Goal: Transaction & Acquisition: Purchase product/service

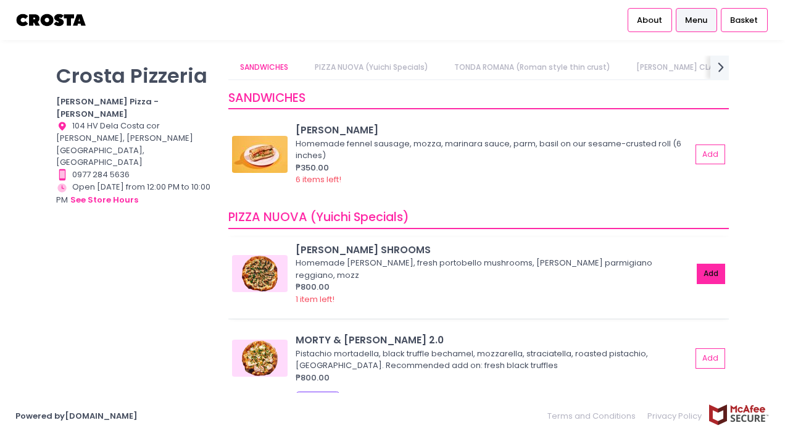
click at [704, 268] on button "Add" at bounding box center [711, 274] width 28 height 20
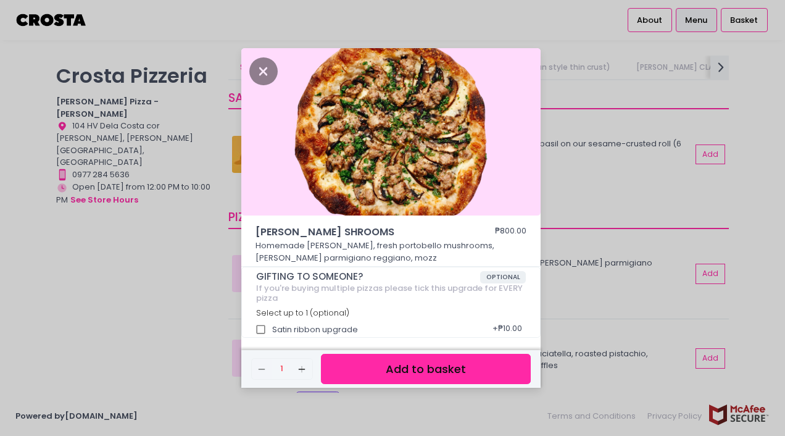
click at [499, 366] on button "Add to basket" at bounding box center [426, 369] width 210 height 30
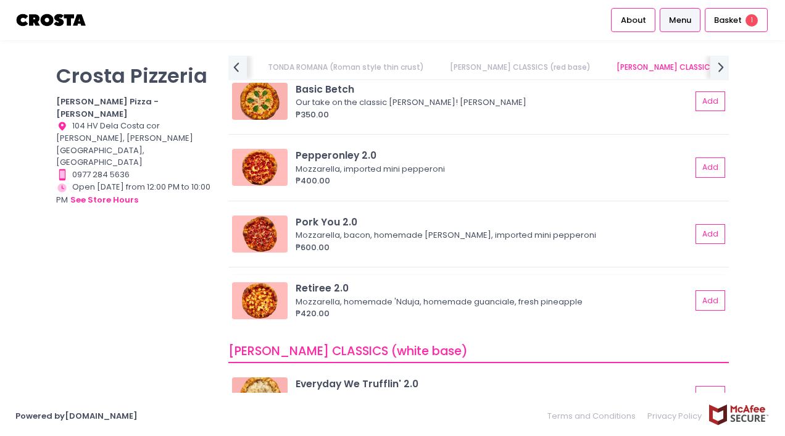
scroll to position [476, 0]
click at [697, 230] on button "Add" at bounding box center [711, 233] width 28 height 20
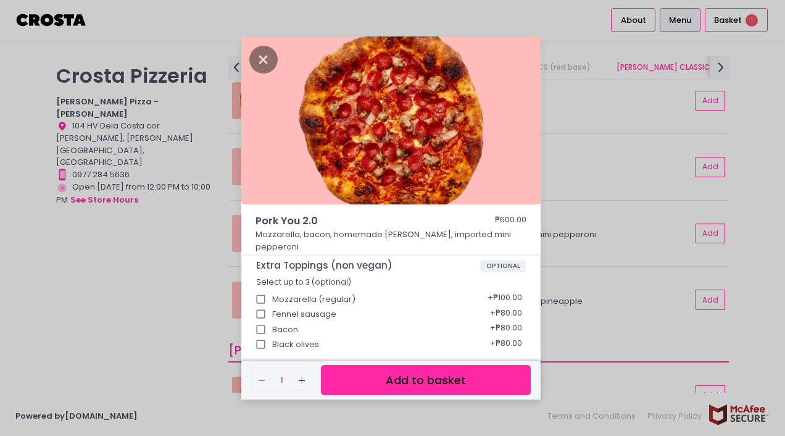
click at [394, 377] on button "Add to basket" at bounding box center [426, 380] width 210 height 30
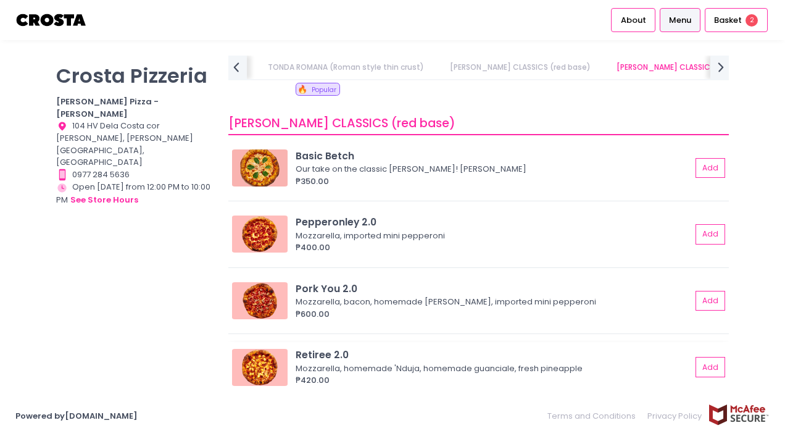
scroll to position [407, 0]
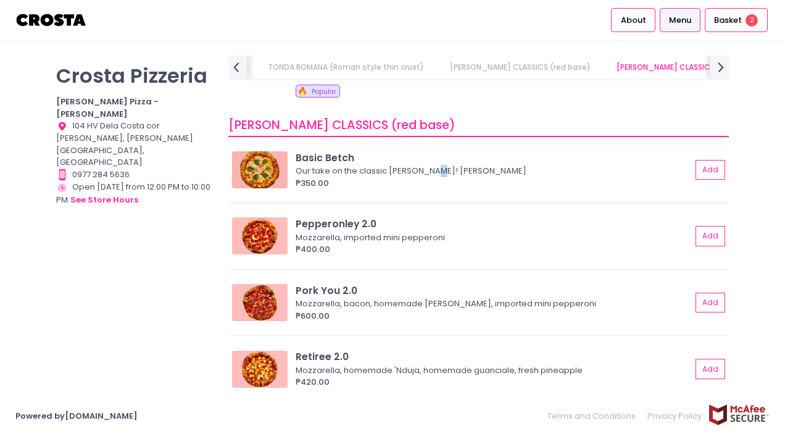
drag, startPoint x: 701, startPoint y: 172, endPoint x: 435, endPoint y: 173, distance: 266.6
click at [435, 173] on div "Our take on the classic Margherita! Mozzarella, basil" at bounding box center [492, 171] width 392 height 12
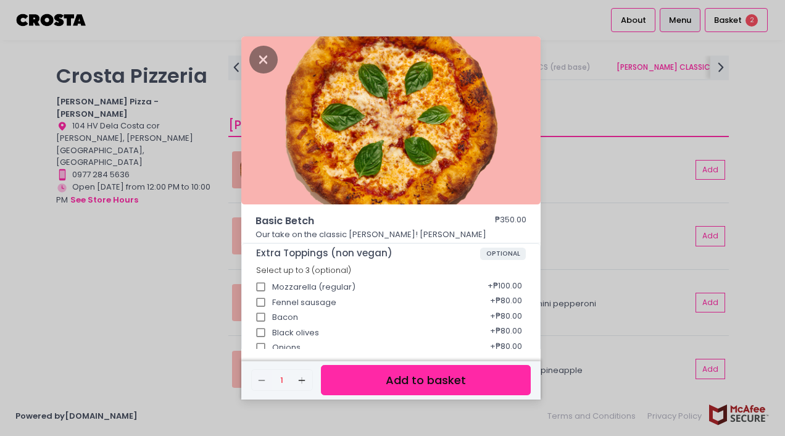
click at [441, 380] on button "Add to basket" at bounding box center [426, 380] width 210 height 30
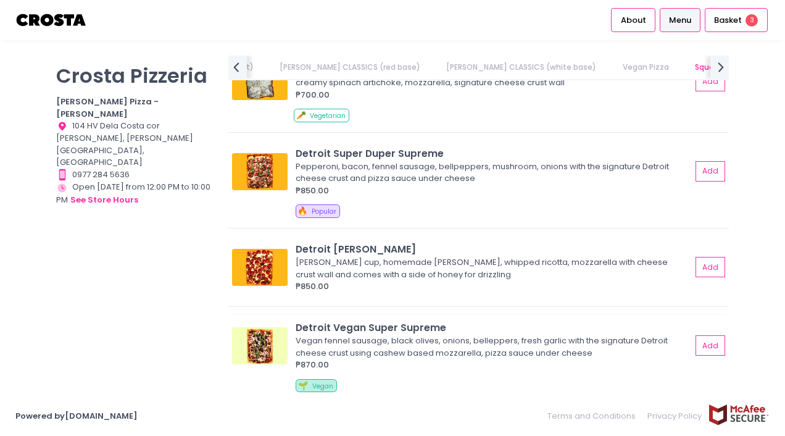
scroll to position [1390, 0]
drag, startPoint x: 706, startPoint y: 163, endPoint x: 442, endPoint y: 218, distance: 269.9
click at [442, 218] on div "🔥 Popular" at bounding box center [511, 213] width 430 height 17
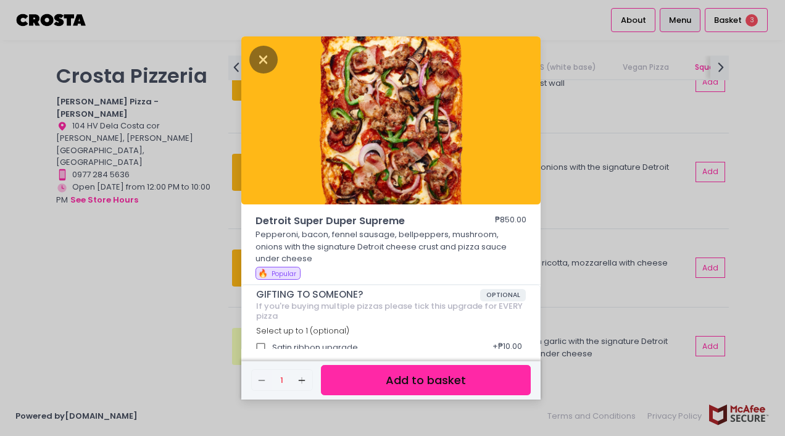
click at [409, 377] on button "Add to basket" at bounding box center [426, 380] width 210 height 30
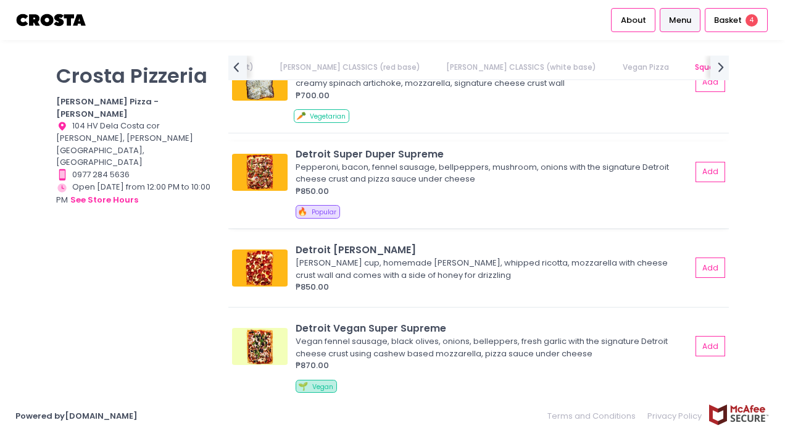
click at [673, 219] on div "🔥 Popular" at bounding box center [511, 213] width 430 height 17
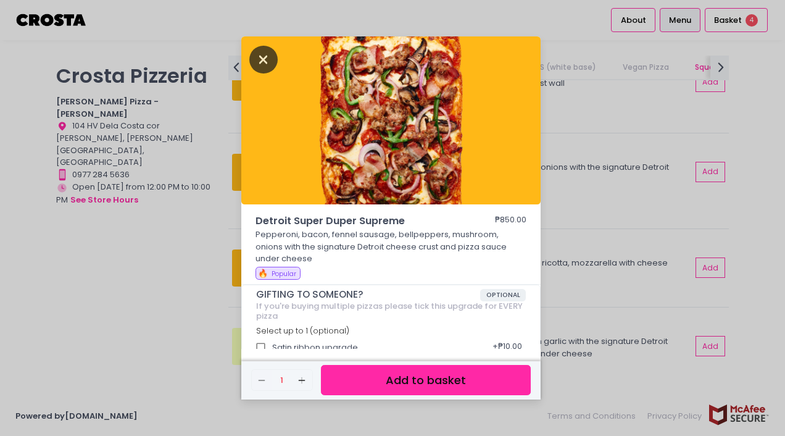
click at [259, 57] on icon "Close" at bounding box center [263, 60] width 28 height 28
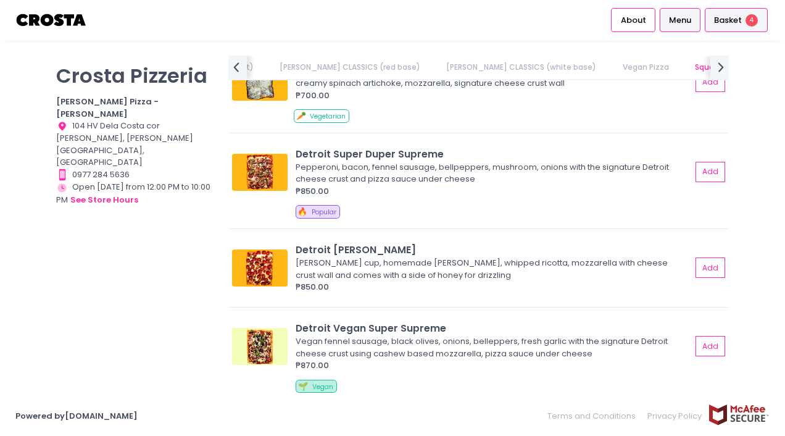
click at [745, 12] on div "Basket 4" at bounding box center [736, 20] width 63 height 24
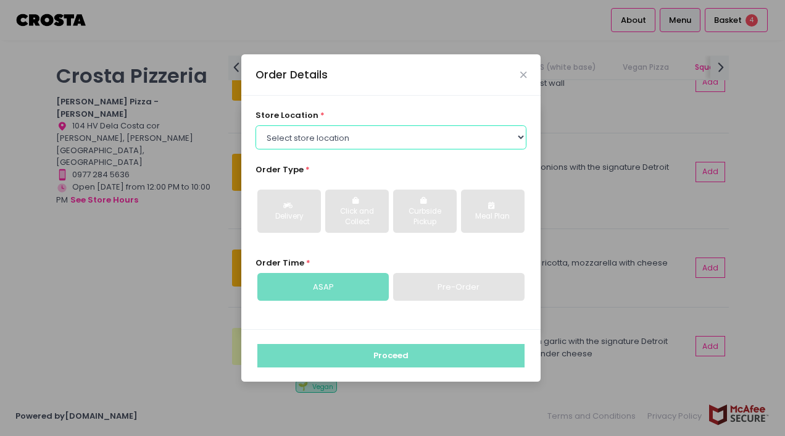
click at [522, 133] on select "Select store location Crosta Pizza - Salcedo Crosta Pizza - San Juan" at bounding box center [392, 136] width 272 height 23
select select "5fabb2e53664a8677beaeb89"
click at [256, 125] on select "Select store location Crosta Pizza - Salcedo Crosta Pizza - San Juan" at bounding box center [392, 136] width 272 height 23
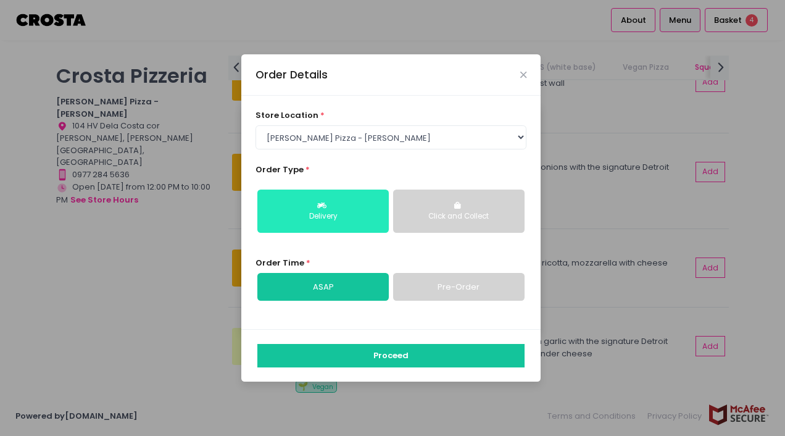
click at [347, 206] on button "Delivery" at bounding box center [322, 210] width 131 height 43
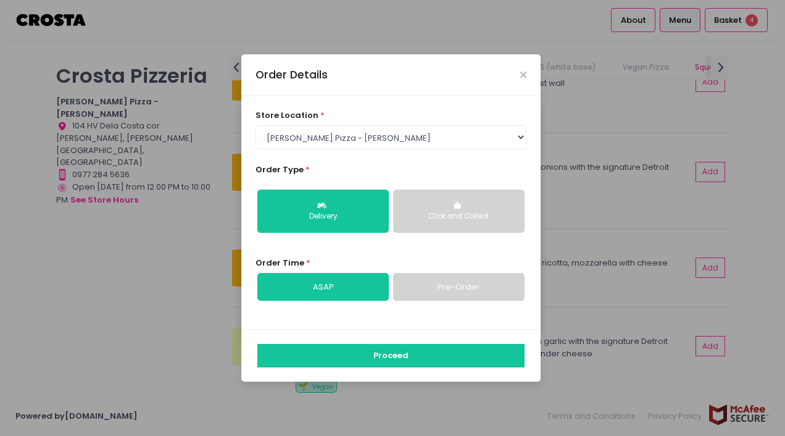
click at [464, 289] on link "Pre-Order" at bounding box center [458, 287] width 131 height 28
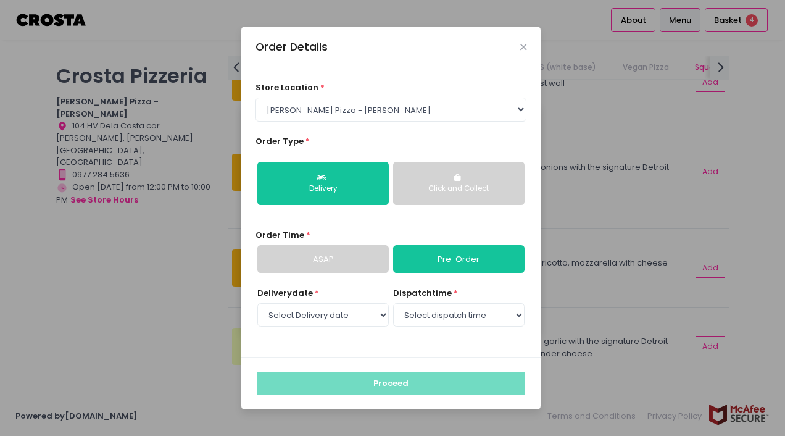
select select "2025-09-06"
drag, startPoint x: 515, startPoint y: 314, endPoint x: 496, endPoint y: 325, distance: 21.3
drag, startPoint x: 496, startPoint y: 325, endPoint x: 436, endPoint y: 316, distance: 60.5
click at [436, 316] on select "Select dispatch time 04:00 PM - 04:30 PM 04:30 PM - 05:00 PM 05:00 PM - 05:30 P…" at bounding box center [458, 314] width 131 height 23
select select "18:30"
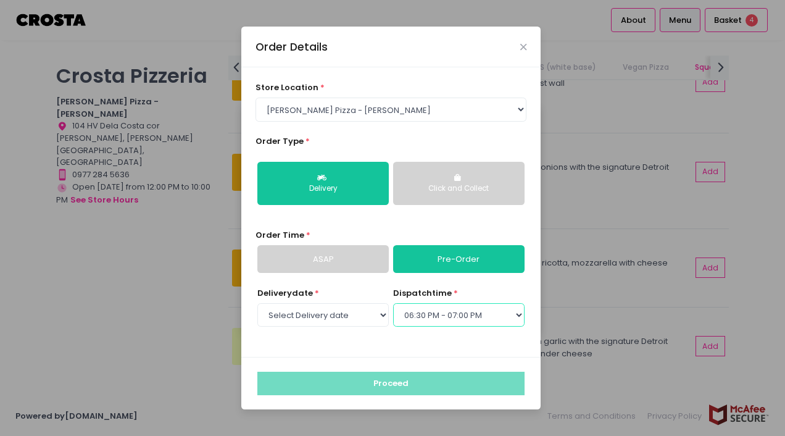
click at [393, 303] on select "Select dispatch time 04:00 PM - 04:30 PM 04:30 PM - 05:00 PM 05:00 PM - 05:30 P…" at bounding box center [458, 314] width 131 height 23
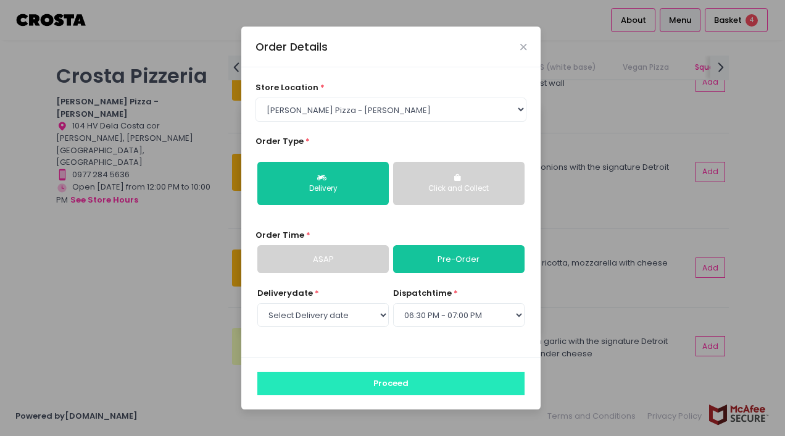
click at [423, 374] on button "Proceed" at bounding box center [390, 383] width 267 height 23
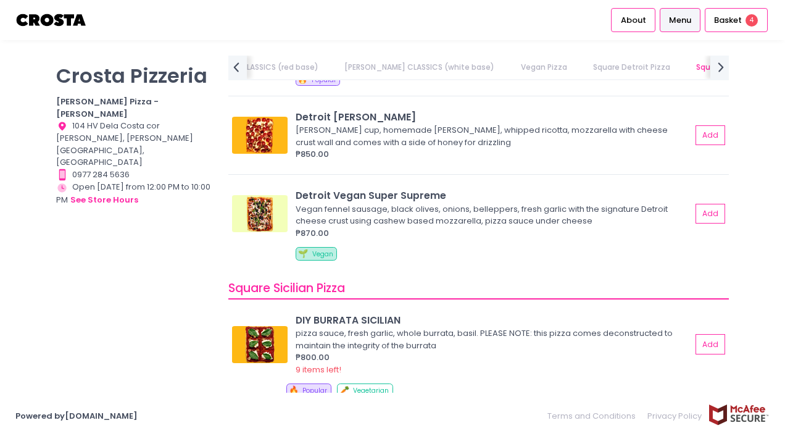
scroll to position [1537, 0]
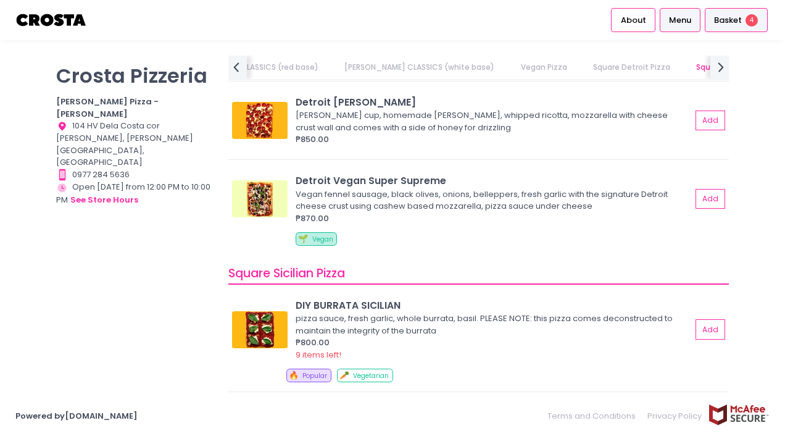
click at [746, 20] on span "4" at bounding box center [752, 20] width 12 height 12
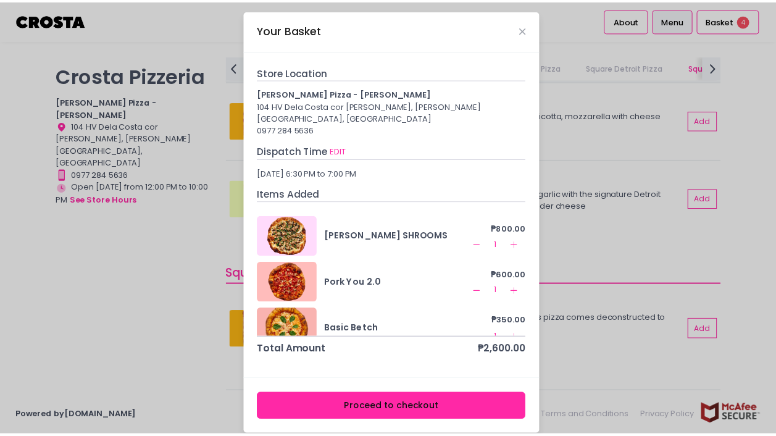
scroll to position [63, 0]
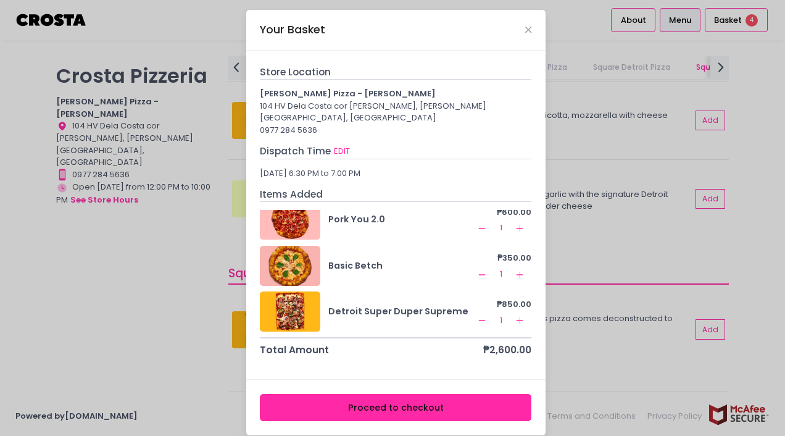
click at [353, 394] on button "Proceed to checkout" at bounding box center [396, 408] width 272 height 28
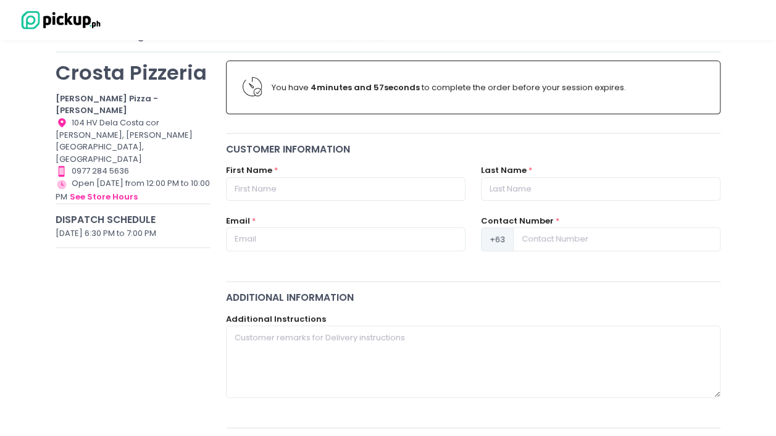
scroll to position [79, 0]
click at [318, 193] on input "text" at bounding box center [345, 189] width 239 height 23
type input "juan"
type input "chua"
type input "[EMAIL_ADDRESS][DOMAIN_NAME]"
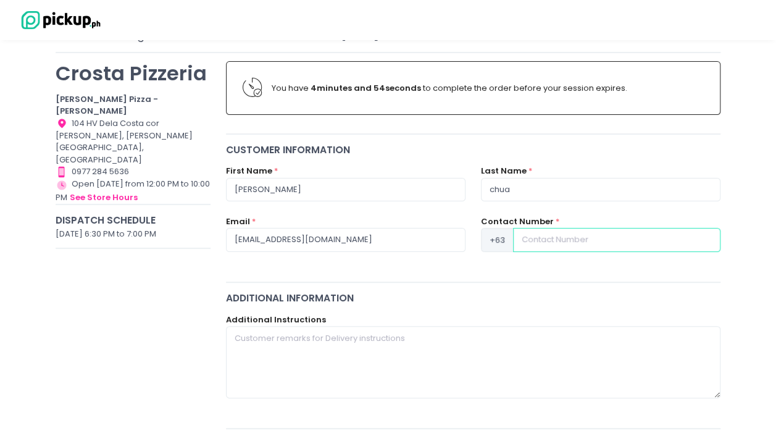
type input "09175282729"
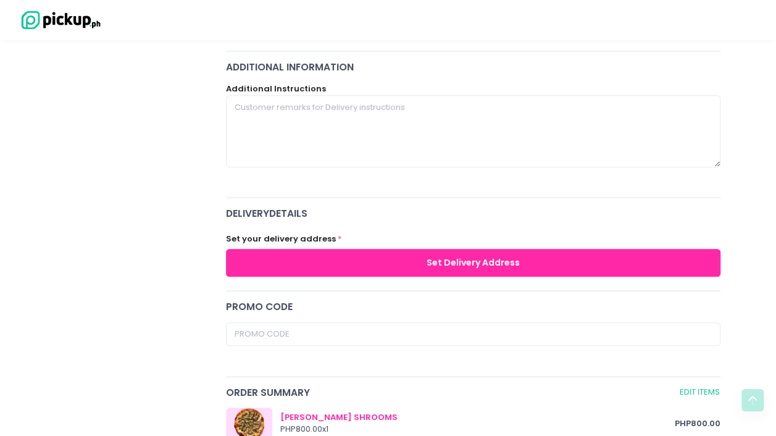
scroll to position [308, 0]
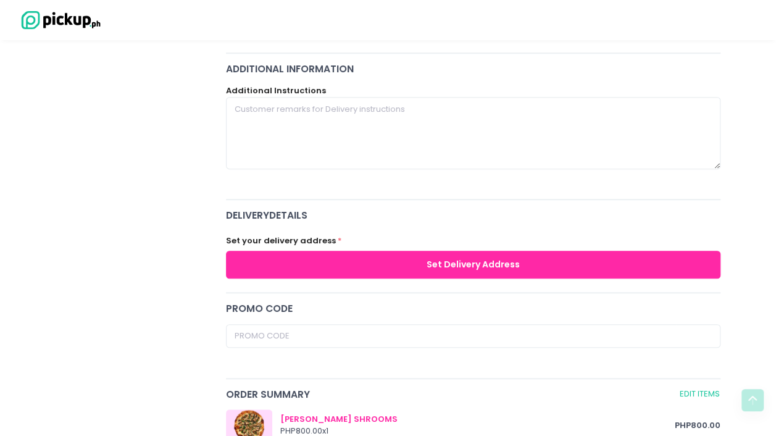
click at [360, 265] on button "Set Delivery Address" at bounding box center [473, 265] width 495 height 28
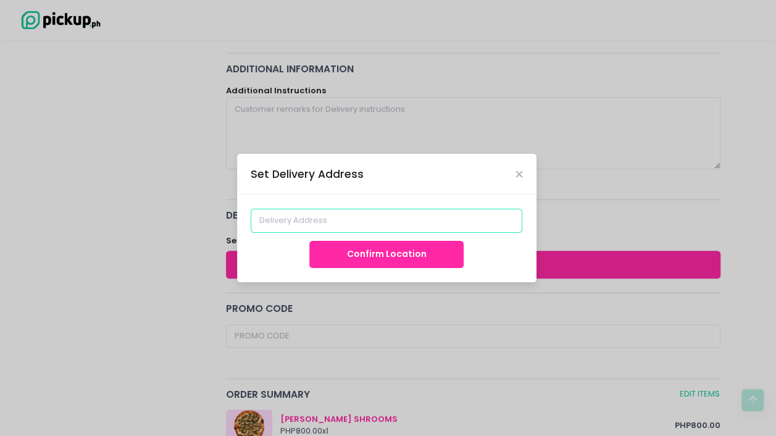
click at [354, 226] on input at bounding box center [387, 220] width 272 height 23
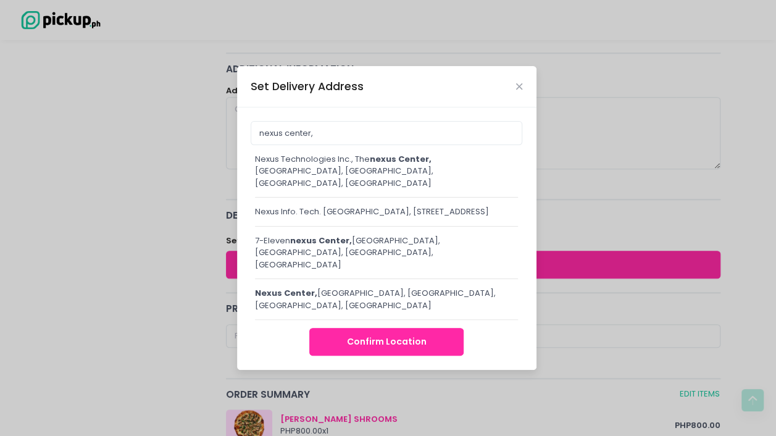
click at [373, 177] on div "Nexus Technologies Inc., The nexus center, Metropolitan Avenue, Makati City, Me…" at bounding box center [387, 171] width 264 height 36
type input "Nexus Technologies Inc., [GEOGRAPHIC_DATA], [GEOGRAPHIC_DATA], [GEOGRAPHIC_DATA…"
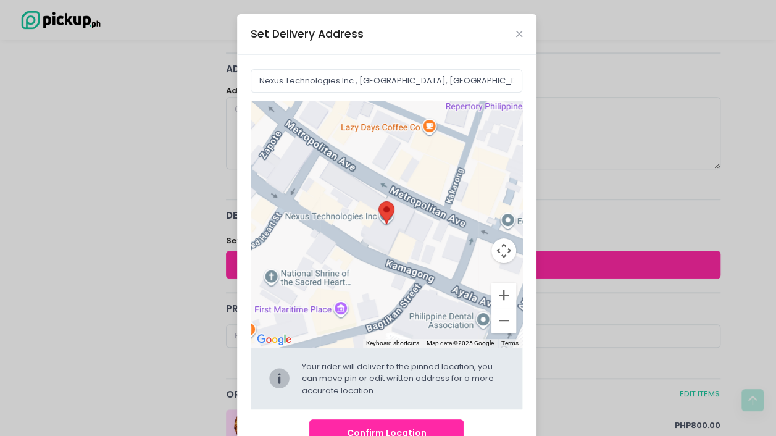
click at [380, 428] on button "Confirm Location" at bounding box center [386, 433] width 154 height 28
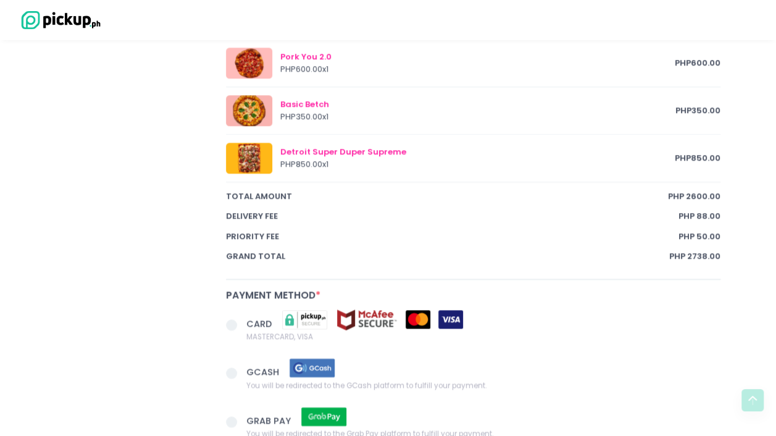
scroll to position [832, 0]
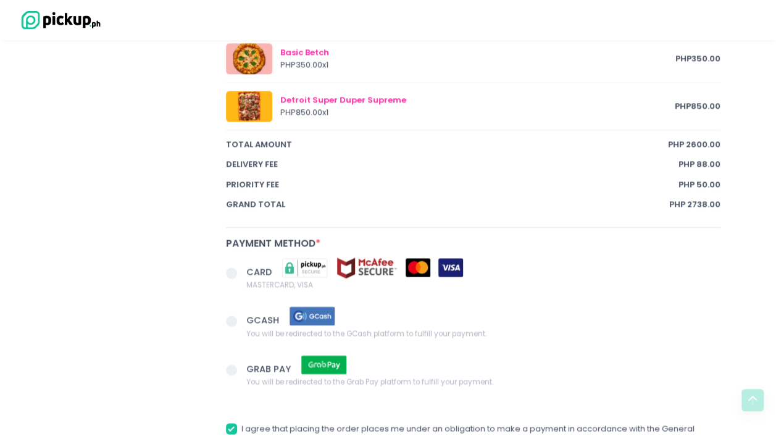
click at [236, 267] on span at bounding box center [231, 272] width 11 height 11
click at [241, 267] on input "CARD MASTERCARD, VISA" at bounding box center [245, 271] width 8 height 8
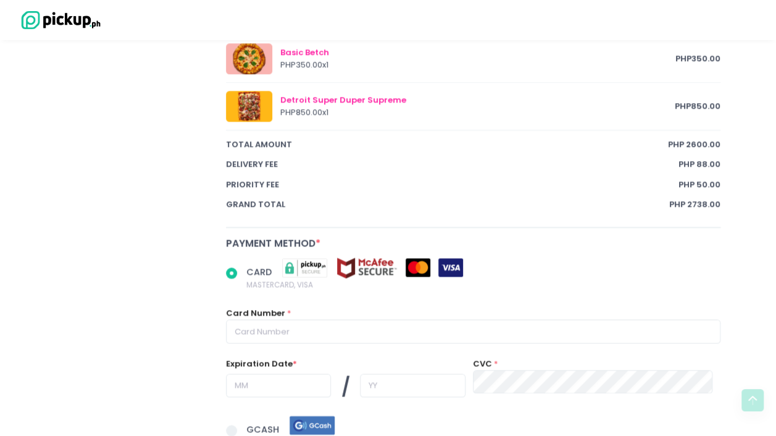
scroll to position [904, 0]
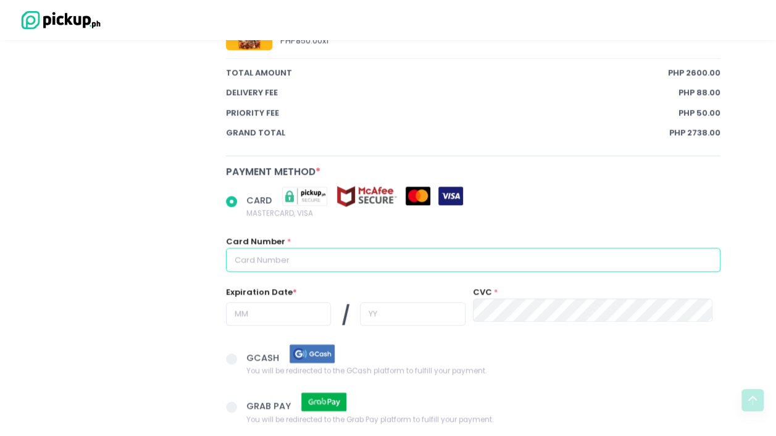
click at [349, 257] on input "text" at bounding box center [473, 259] width 495 height 23
click at [544, 250] on input "text" at bounding box center [473, 259] width 495 height 23
click at [388, 248] on input "text" at bounding box center [473, 259] width 495 height 23
radio input "true"
type input "5"
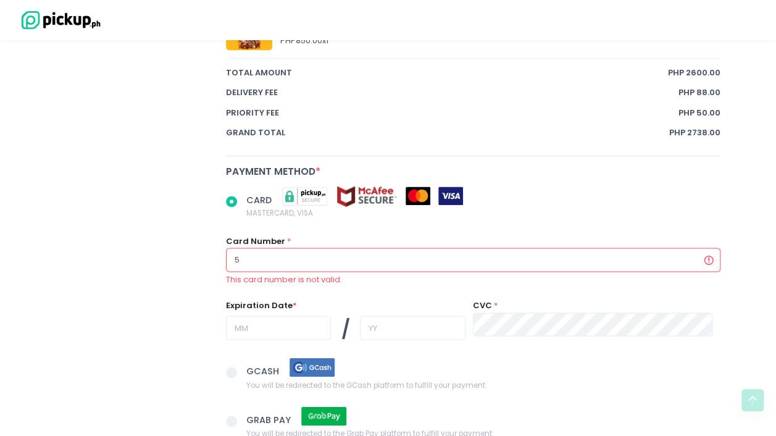
radio input "true"
type input "55"
radio input "true"
type input "552"
radio input "true"
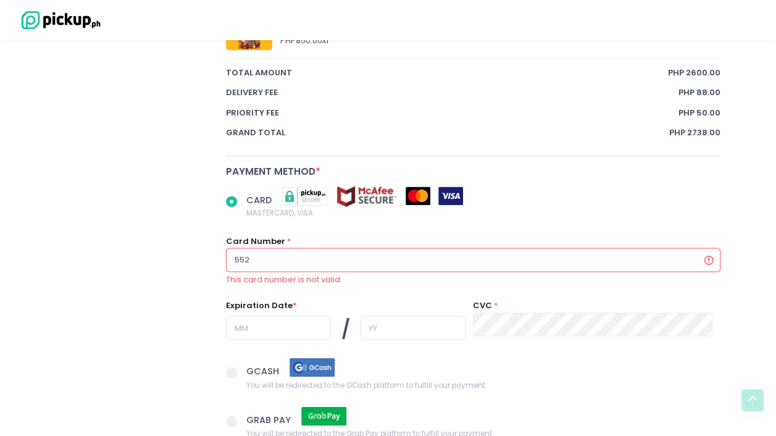
type input "5522"
radio input "true"
type input "55228"
radio input "true"
type input "552280"
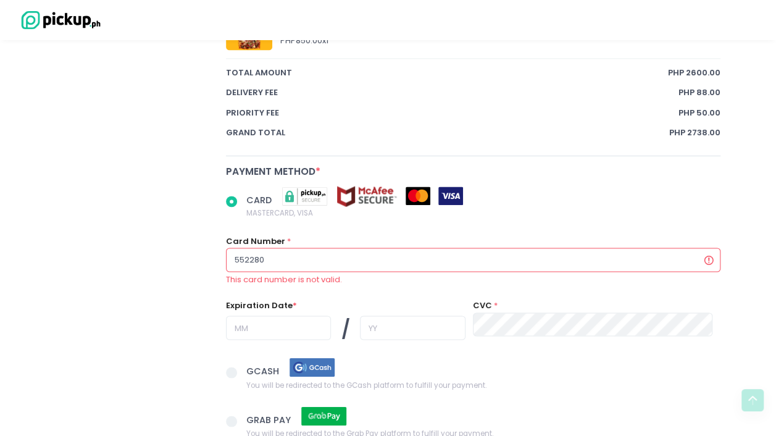
radio input "true"
type input "5522809"
radio input "true"
type input "55228098"
radio input "true"
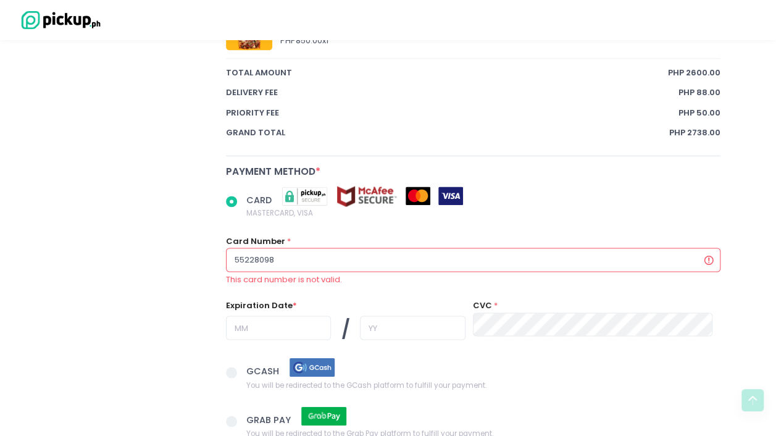
type input "552280980"
radio input "true"
type input "5522809800"
radio input "true"
type input "55228098005"
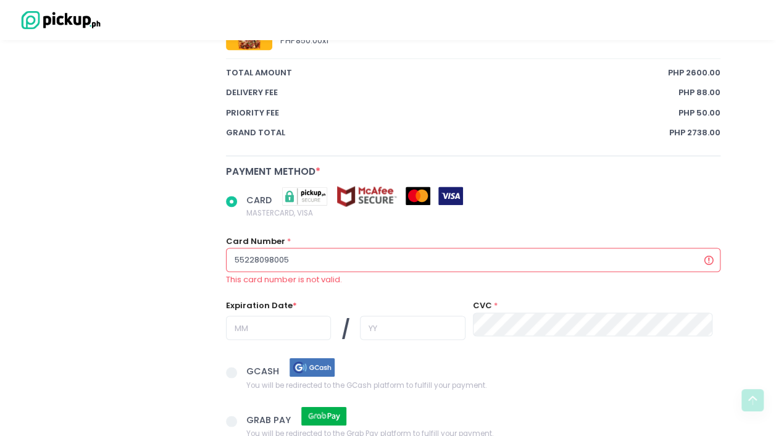
radio input "true"
type input "552280980050"
radio input "true"
type input "5522809800505"
radio input "true"
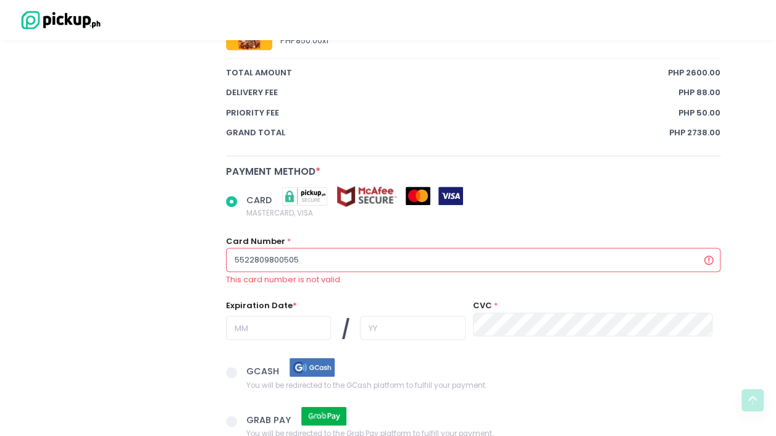
type input "55228098005050"
radio input "true"
type input "552280980050501"
radio input "true"
type input "552280980050501o"
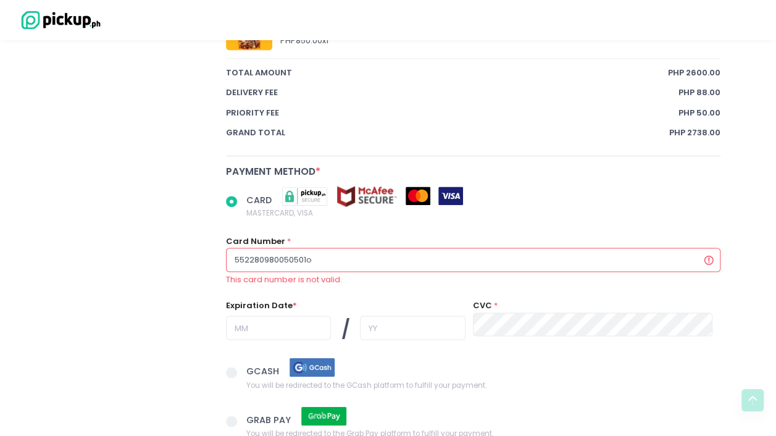
drag, startPoint x: 338, startPoint y: 248, endPoint x: 343, endPoint y: 253, distance: 6.6
click at [343, 253] on input "552280980050501o" at bounding box center [473, 259] width 495 height 23
radio input "true"
type input "552280980050501"
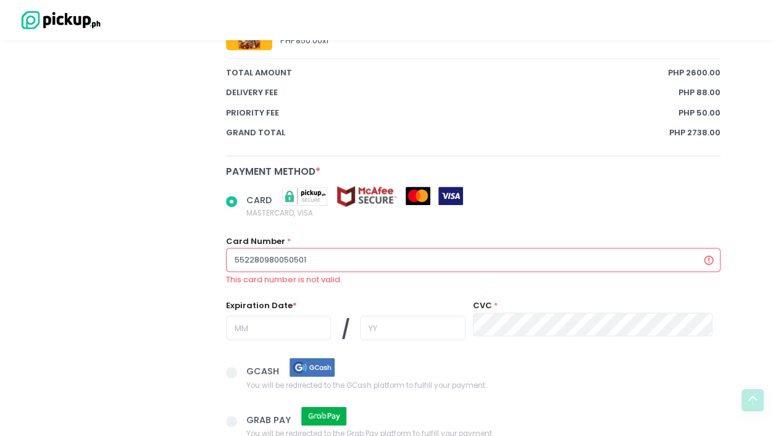
radio input "true"
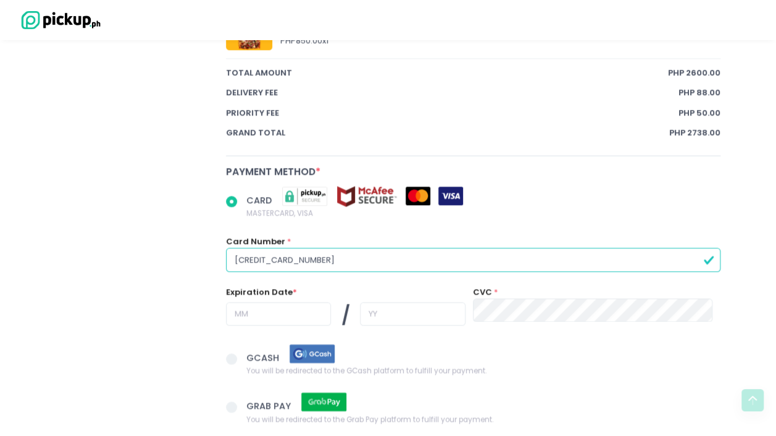
type input "5522809800505010"
click at [282, 302] on input "text" at bounding box center [279, 313] width 106 height 23
radio input "true"
type input "0"
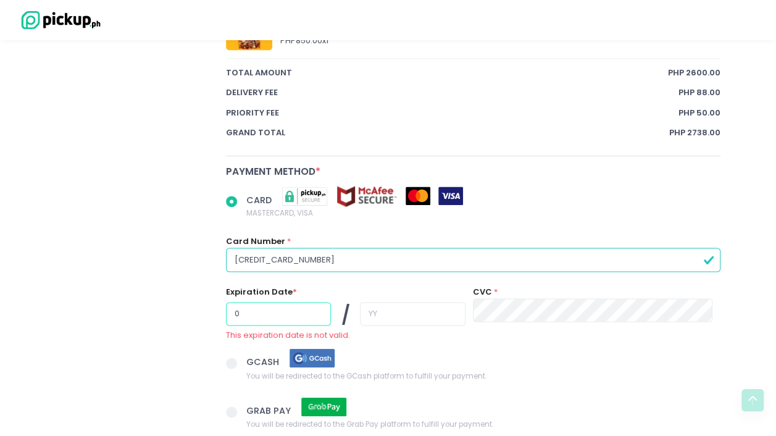
radio input "true"
type input "03"
click at [440, 307] on input "text" at bounding box center [413, 313] width 106 height 23
radio input "true"
type input "2"
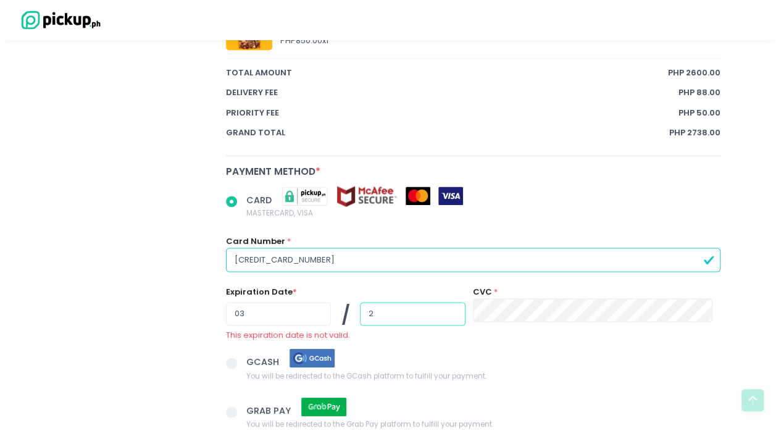
radio input "true"
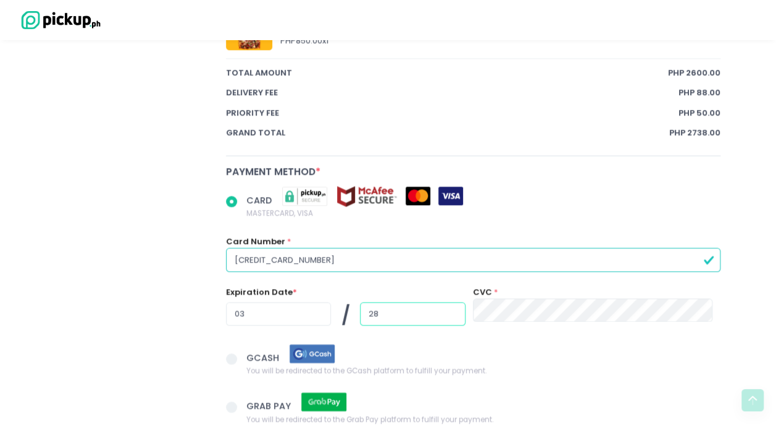
type input "28"
radio input "true"
click at [565, 354] on span "GCASH You will be redirected to the GCash platform to fulfill your payment." at bounding box center [483, 360] width 474 height 34
click at [249, 354] on input "GCASH You will be redirected to the GCash platform to fulfill your payment." at bounding box center [245, 356] width 8 height 8
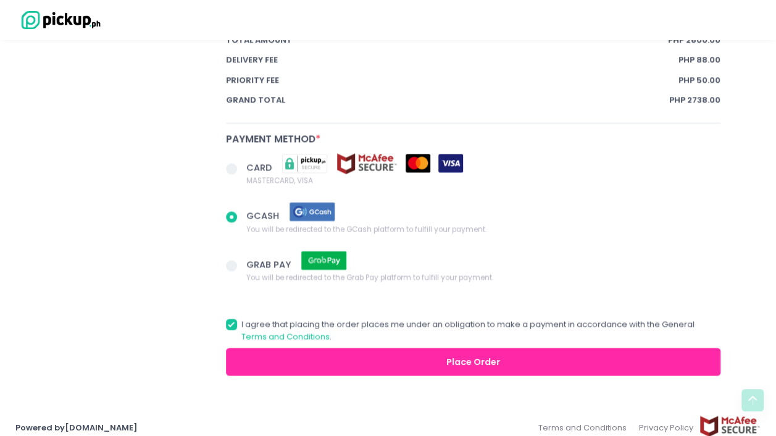
scroll to position [936, 0]
radio input "true"
click at [230, 163] on span at bounding box center [231, 168] width 11 height 11
click at [241, 162] on input "CARD MASTERCARD, VISA" at bounding box center [245, 166] width 8 height 8
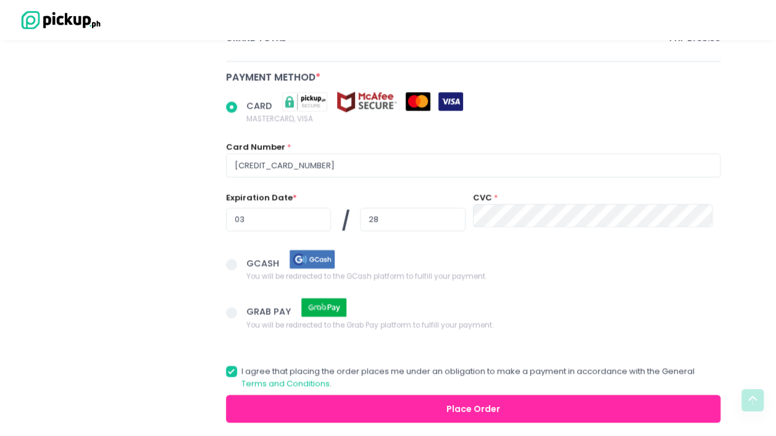
scroll to position [999, 0]
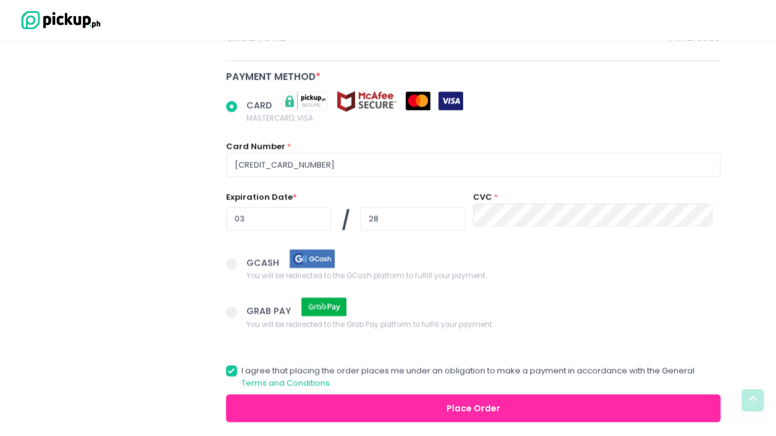
click at [438, 394] on button "Place Order" at bounding box center [473, 408] width 495 height 28
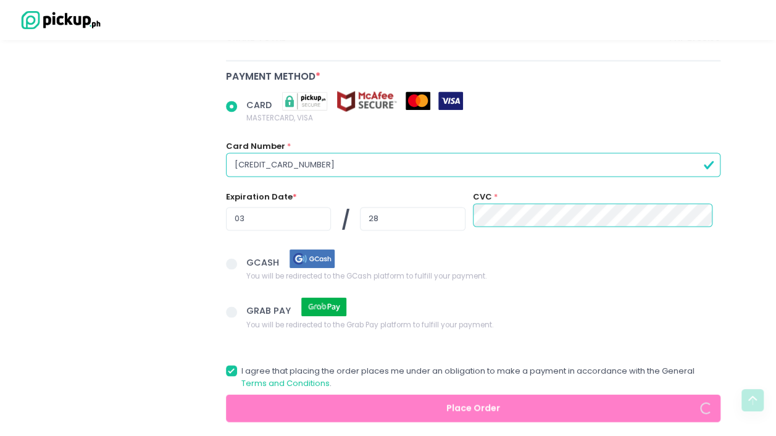
radio input "true"
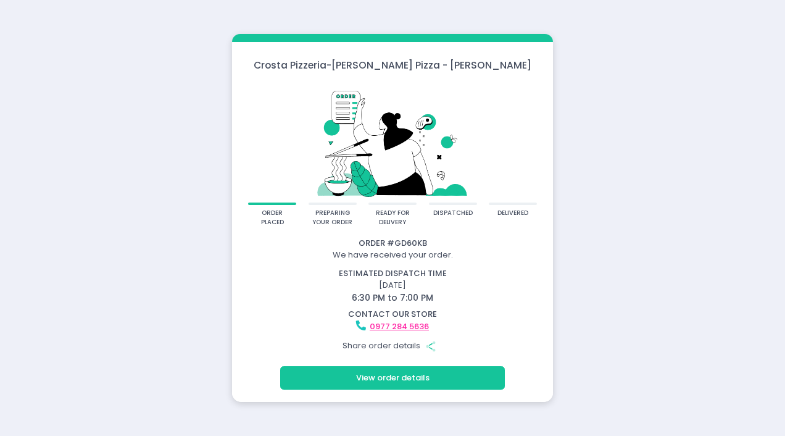
click at [435, 377] on button "View order details" at bounding box center [392, 377] width 225 height 23
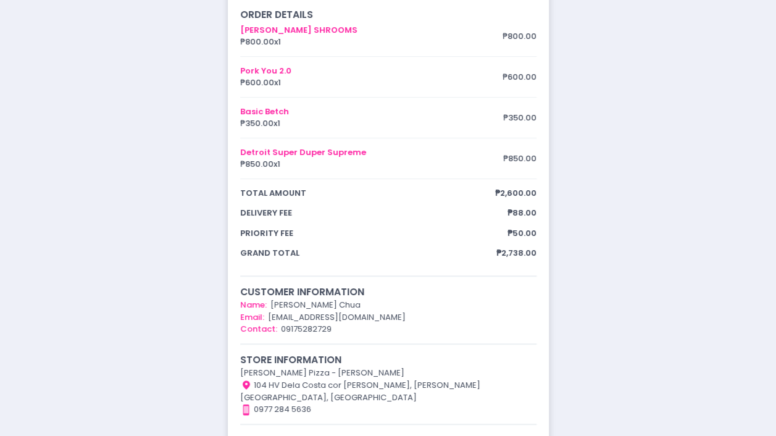
scroll to position [280, 0]
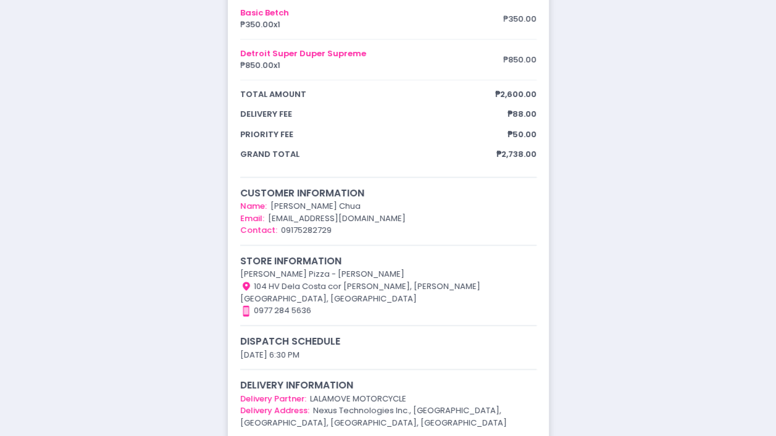
click at [627, 154] on div "order placed preparing your order ready for delivery dispatched delivered Order…" at bounding box center [388, 84] width 776 height 729
